Goal: Transaction & Acquisition: Subscribe to service/newsletter

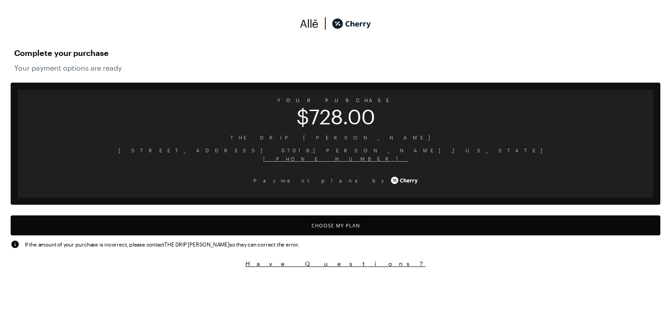
click at [349, 219] on button "Choose My Plan" at bounding box center [336, 225] width 650 height 20
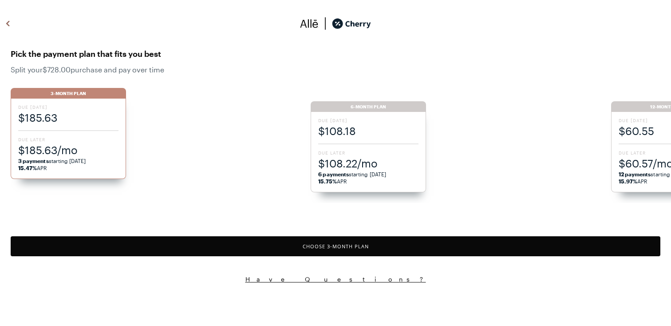
click at [357, 165] on ul "3-Month Plan Due Today $185.63 Due Later $185.63/mo 3 payments starting 11/13/2…" at bounding box center [341, 141] width 661 height 124
